Goal: Check status

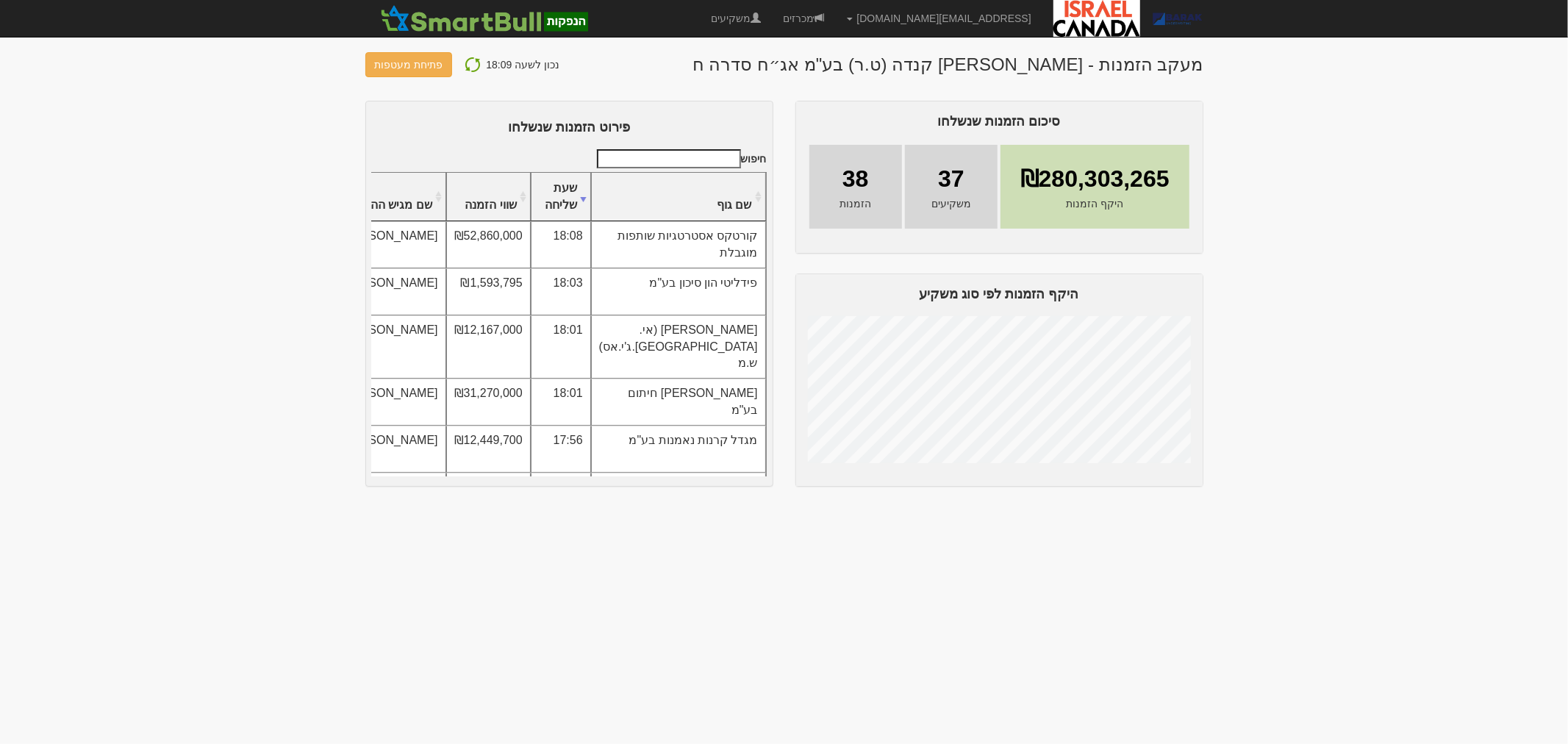
click at [469, 67] on img at bounding box center [473, 64] width 18 height 18
click at [378, 59] on button "פתיחת מעטפות" at bounding box center [409, 65] width 87 height 25
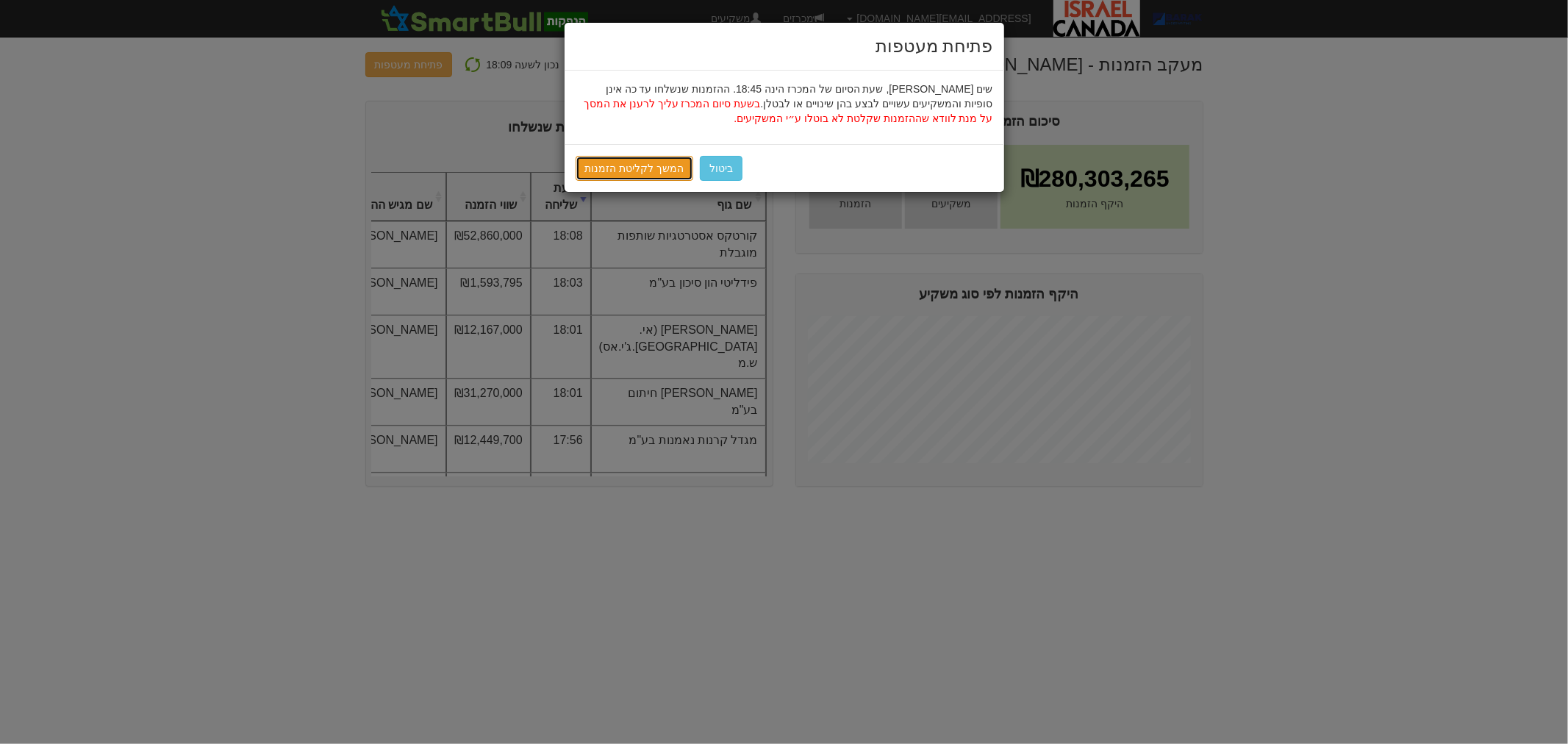
click at [652, 166] on link "המשך לקליטת הזמנות" at bounding box center [635, 168] width 119 height 25
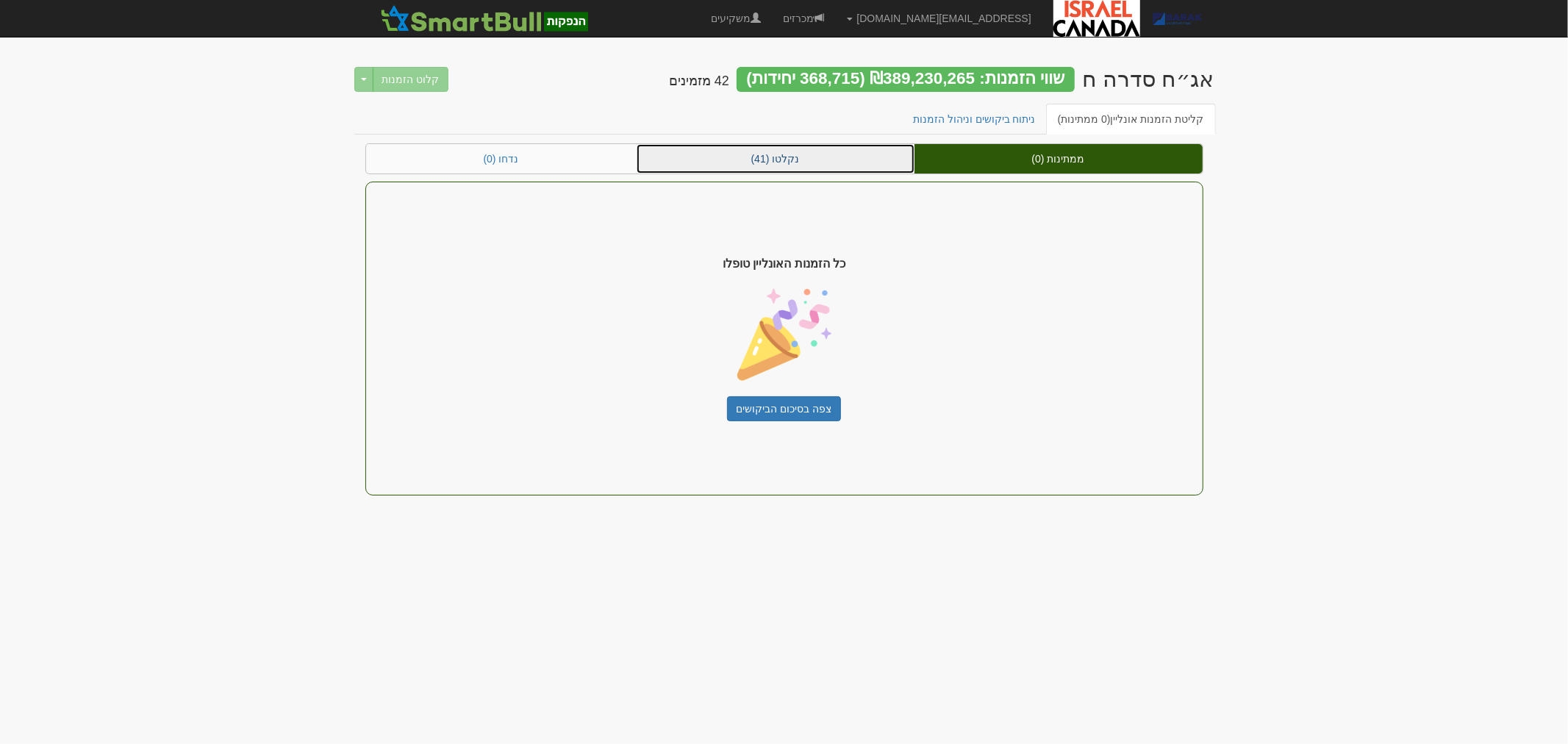
click at [762, 166] on link "נקלטו (41)" at bounding box center [775, 158] width 277 height 29
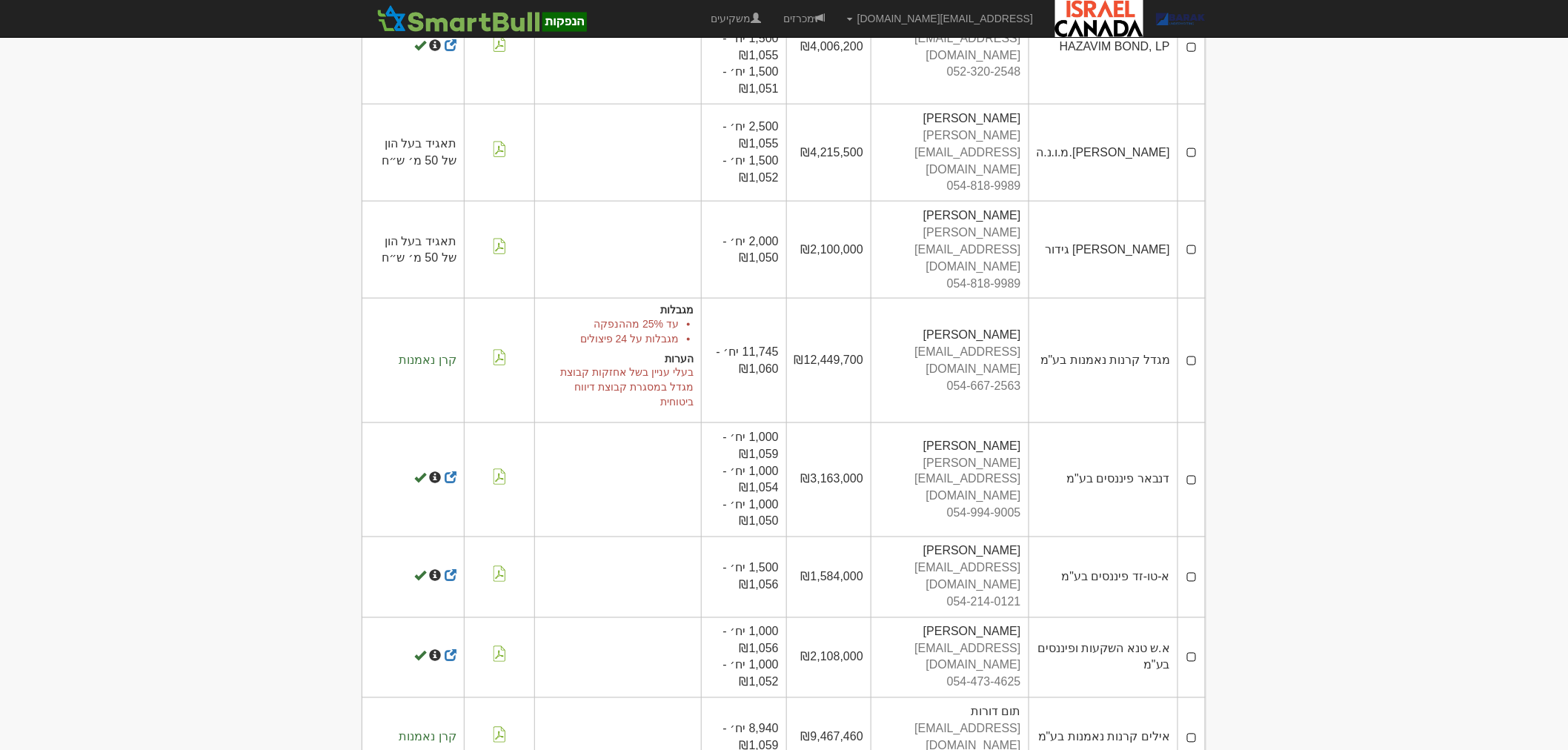
scroll to position [3047, 0]
